Goal: Navigation & Orientation: Understand site structure

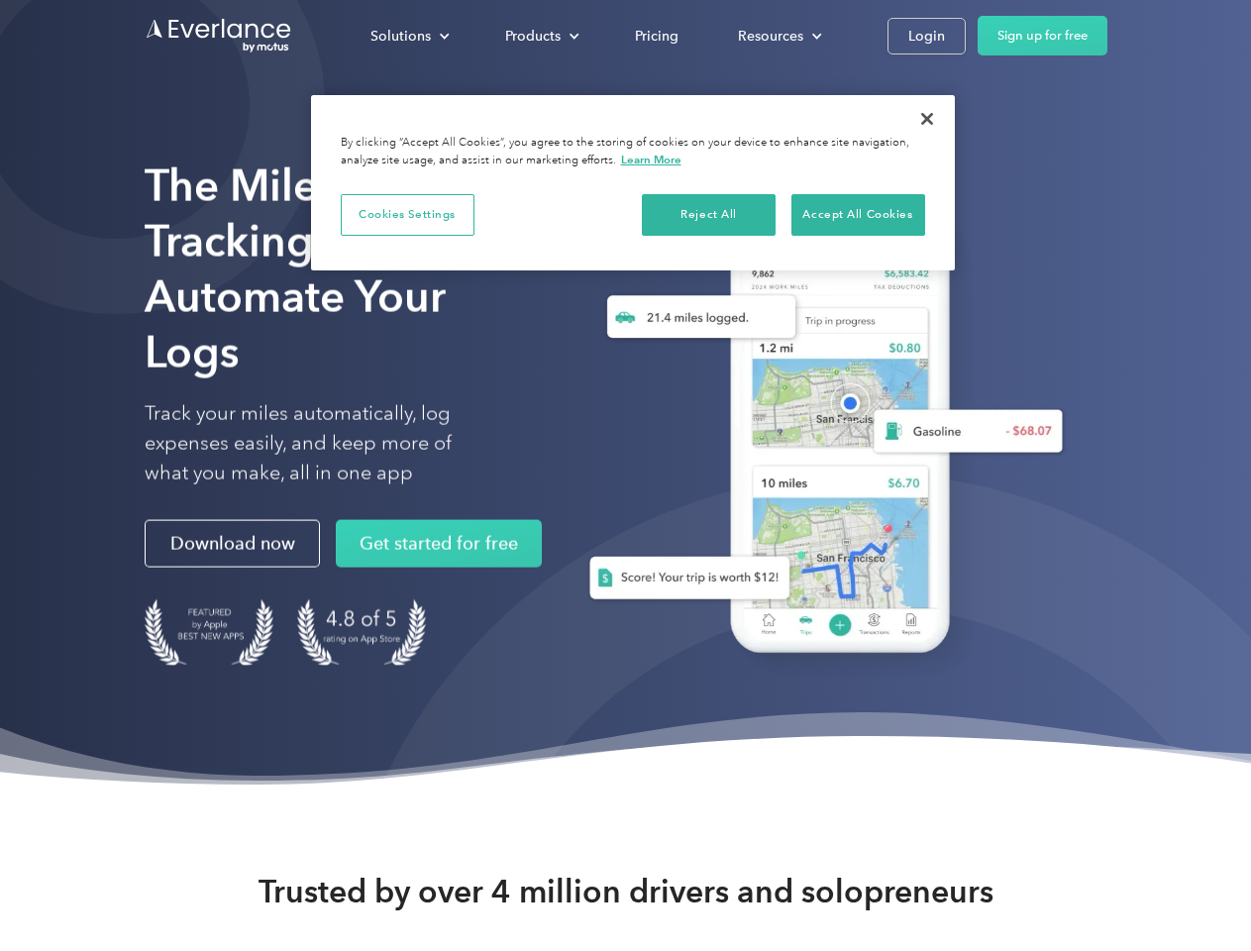
click at [409, 36] on div "Solutions" at bounding box center [400, 36] width 60 height 25
click at [540, 36] on div "Products" at bounding box center [532, 36] width 55 height 25
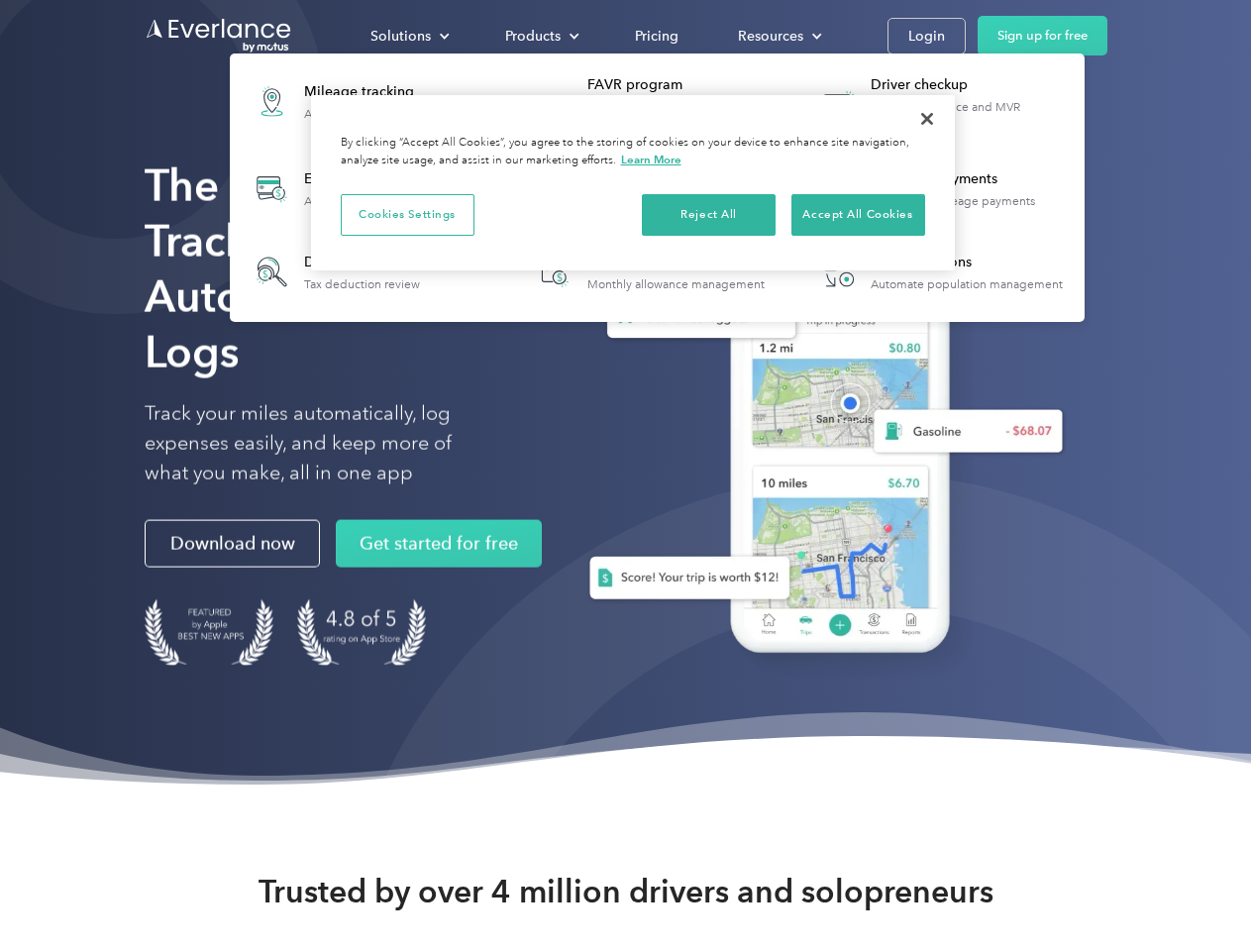
click at [777, 36] on div "Resources" at bounding box center [770, 36] width 65 height 25
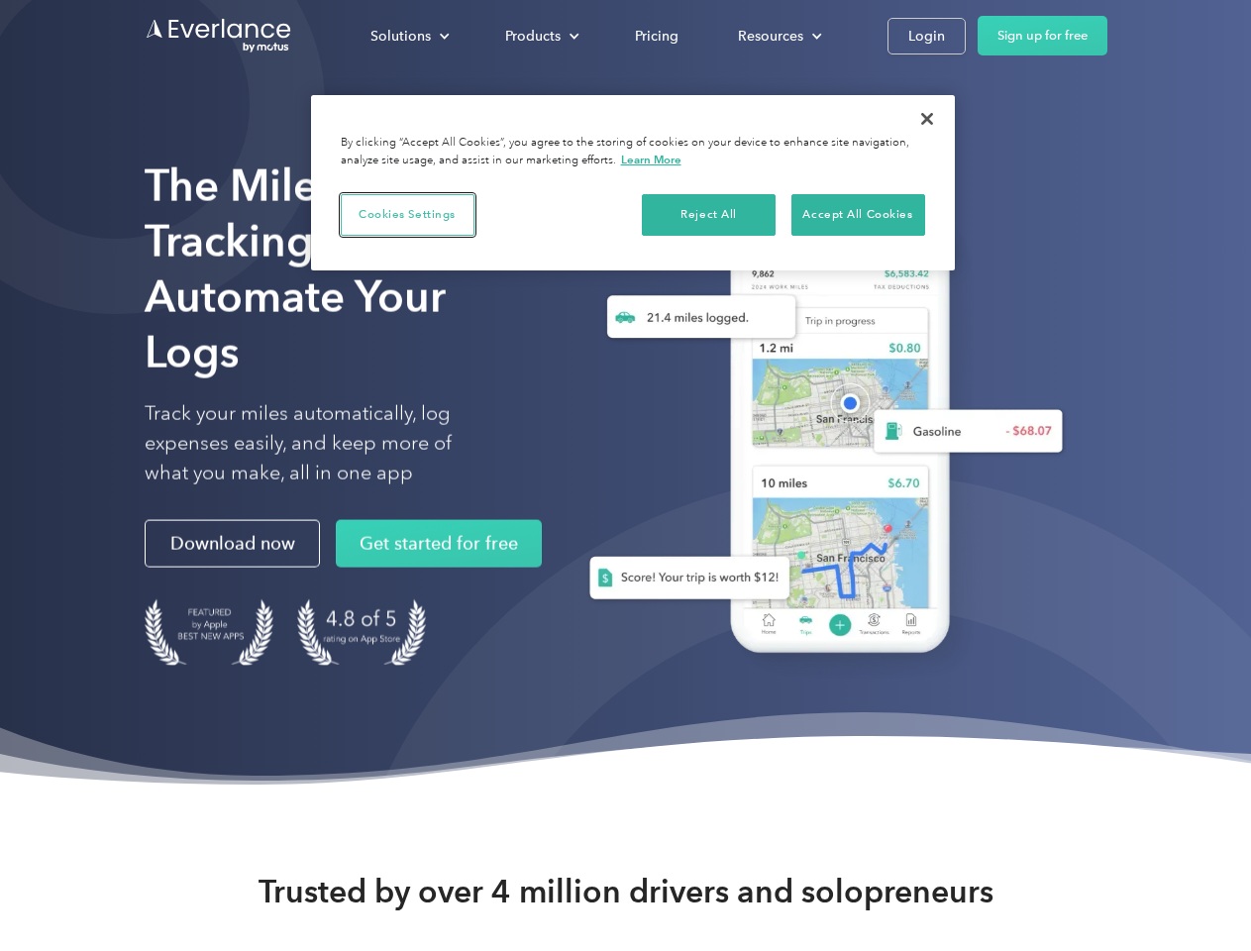
click at [407, 214] on button "Cookies Settings" at bounding box center [408, 215] width 134 height 42
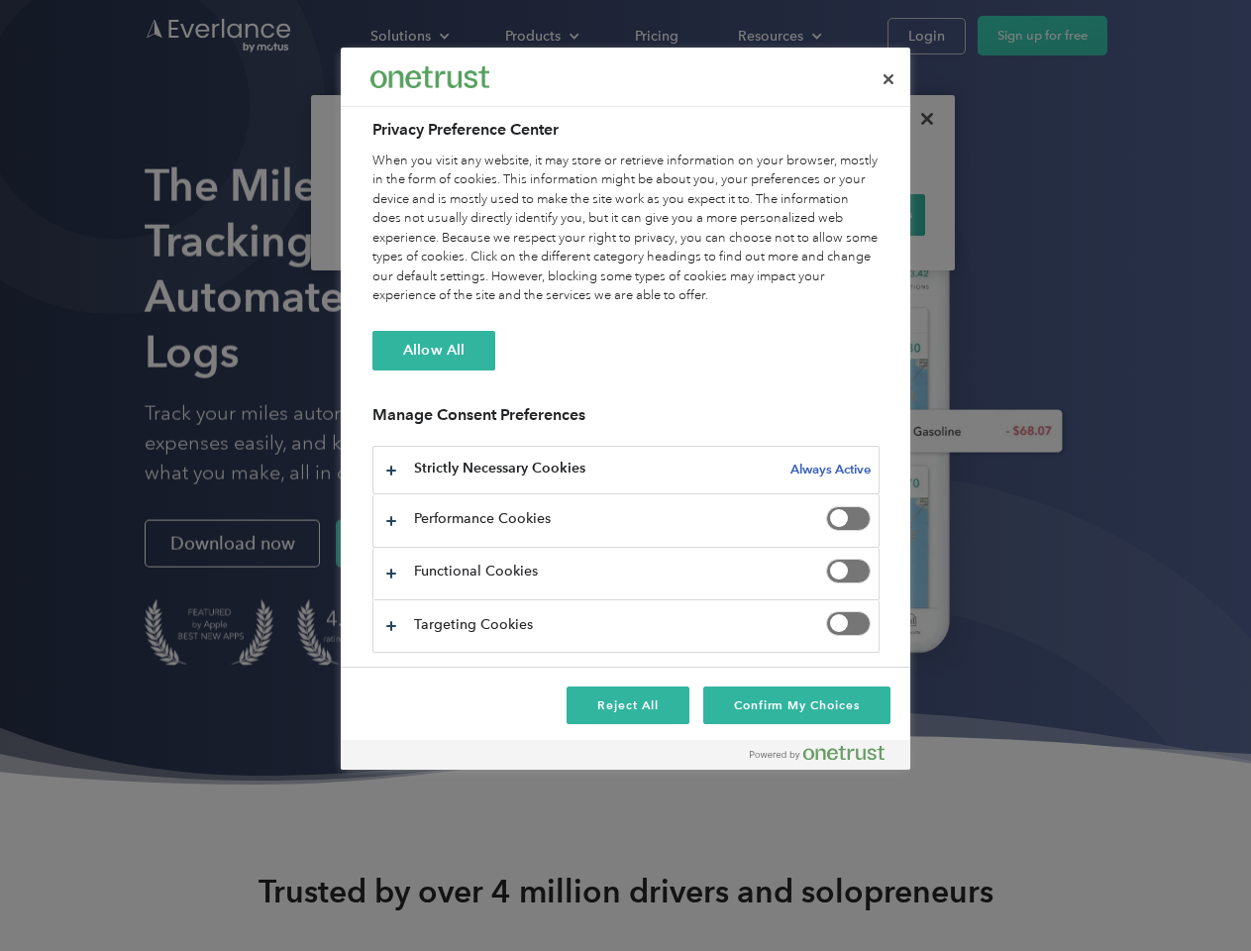
click at [709, 214] on div "When you visit any website, it may store or retrieve information on your browse…" at bounding box center [625, 228] width 507 height 154
click at [857, 214] on div "When you visit any website, it may store or retrieve information on your browse…" at bounding box center [625, 228] width 507 height 154
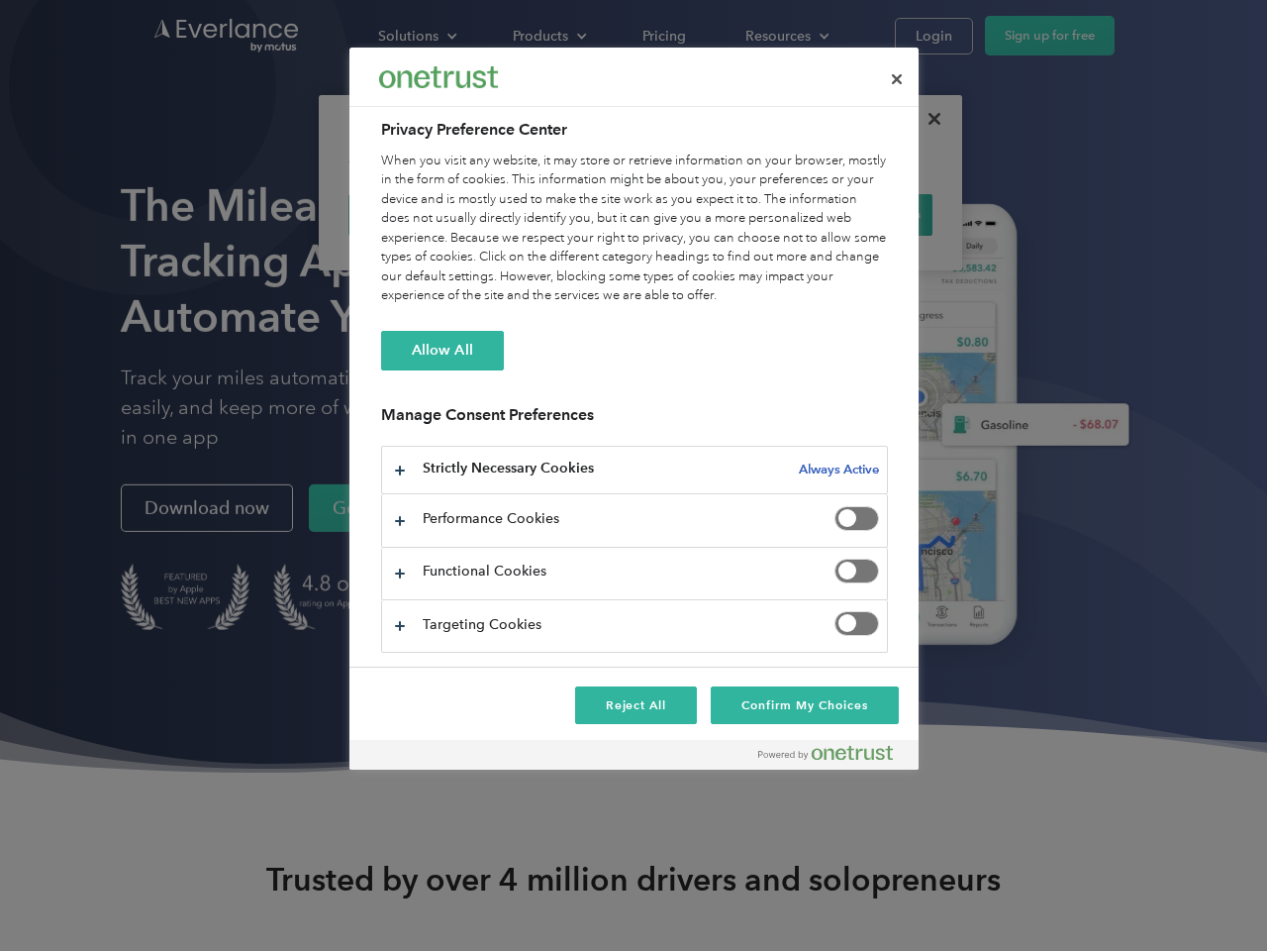
click at [927, 119] on div at bounding box center [633, 475] width 1267 height 951
